Goal: Communication & Community: Participate in discussion

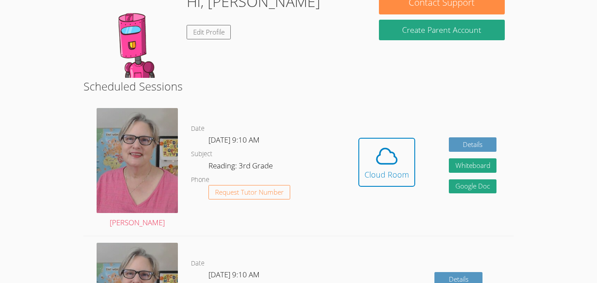
scroll to position [94, 0]
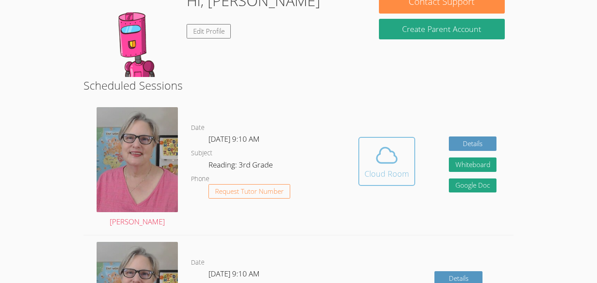
click at [374, 170] on div "Cloud Room" at bounding box center [386, 173] width 45 height 12
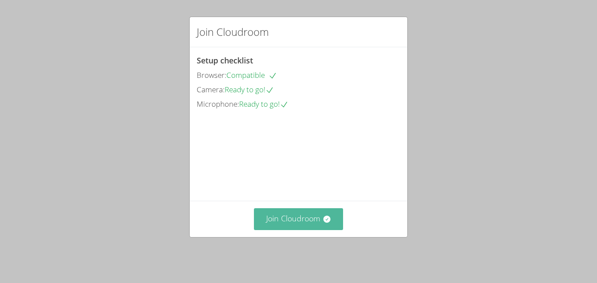
click at [302, 219] on button "Join Cloudroom" at bounding box center [299, 218] width 90 height 21
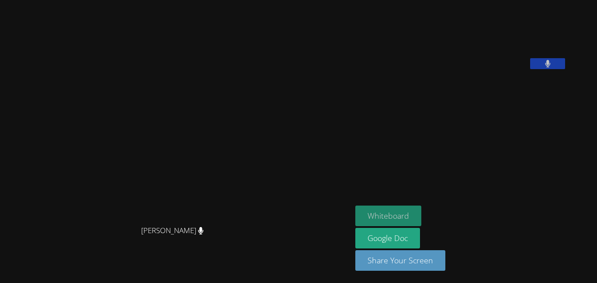
click at [407, 216] on button "Whiteboard" at bounding box center [388, 215] width 66 height 21
click at [421, 212] on button "Whiteboard" at bounding box center [388, 215] width 66 height 21
click at [421, 217] on button "Whiteboard" at bounding box center [388, 215] width 66 height 21
click at [242, 195] on video at bounding box center [176, 124] width 131 height 194
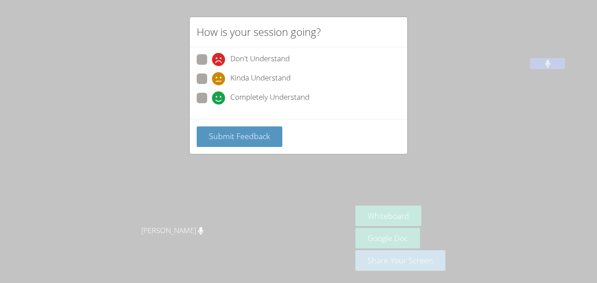
click at [114, 188] on div "How is your session going? Don't Understand Kinda Understand Completely Underst…" at bounding box center [298, 141] width 597 height 283
click at [253, 133] on span "Submit Feedback" at bounding box center [239, 136] width 61 height 10
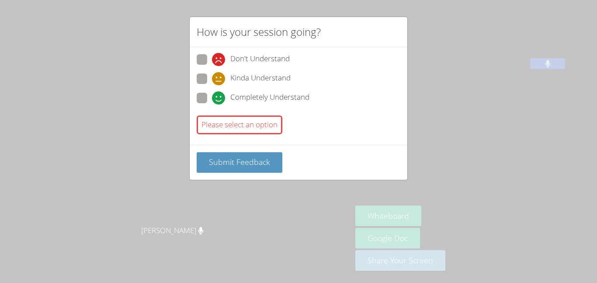
click at [268, 104] on span "Completely Understand" at bounding box center [269, 97] width 79 height 13
click at [219, 100] on input "Completely Understand" at bounding box center [215, 96] width 7 height 7
radio input "true"
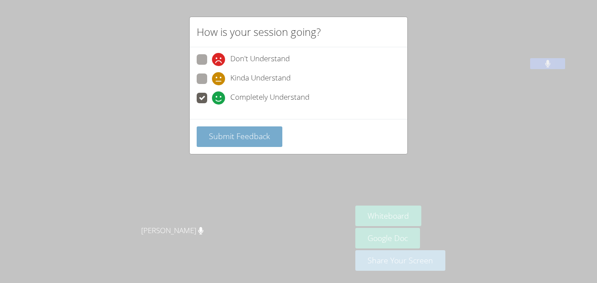
click at [259, 142] on button "Submit Feedback" at bounding box center [240, 136] width 86 height 21
